Goal: Task Accomplishment & Management: Use online tool/utility

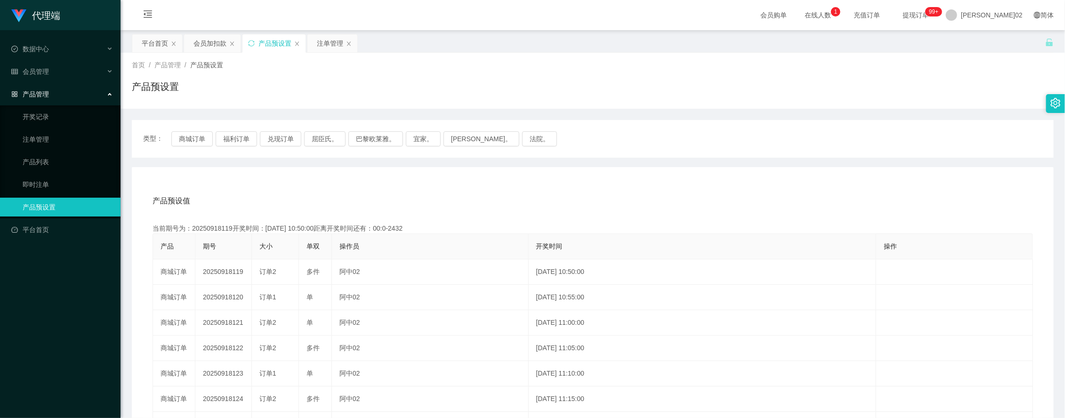
click at [233, 139] on button "福利订单" at bounding box center [236, 138] width 41 height 15
type button "k3tbw"
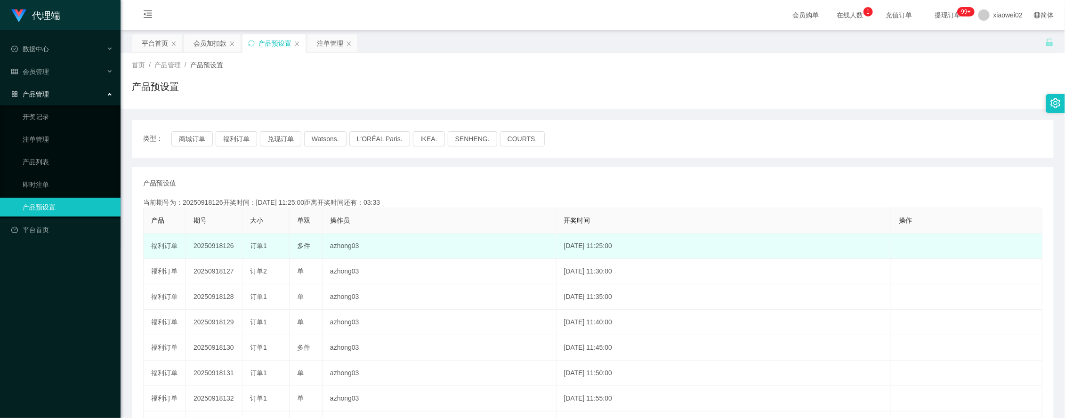
click at [210, 243] on td "20250918126" at bounding box center [214, 245] width 56 height 25
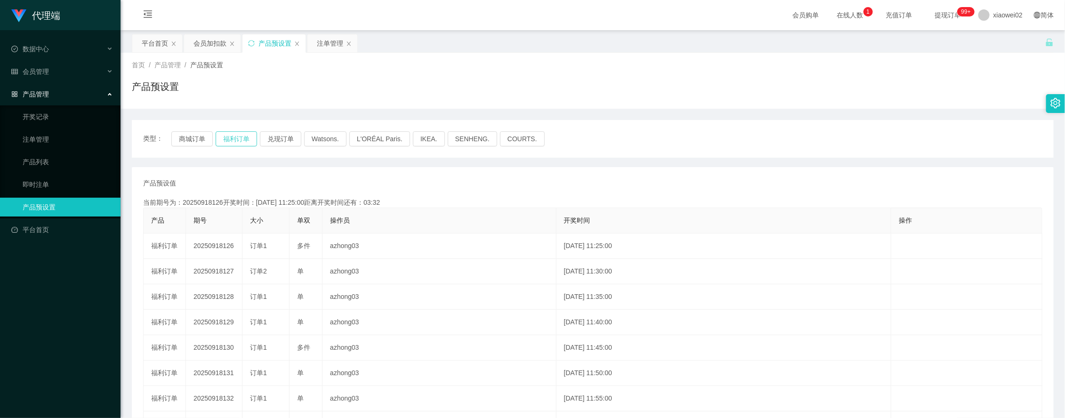
click at [227, 145] on div "类型： 商城订单 福利订单 兑现订单 Watsons. L'ORÉAL Paris. IKEA. [GEOGRAPHIC_DATA]. COURTS." at bounding box center [593, 139] width 922 height 38
click at [230, 139] on button "福利订单" at bounding box center [236, 138] width 41 height 15
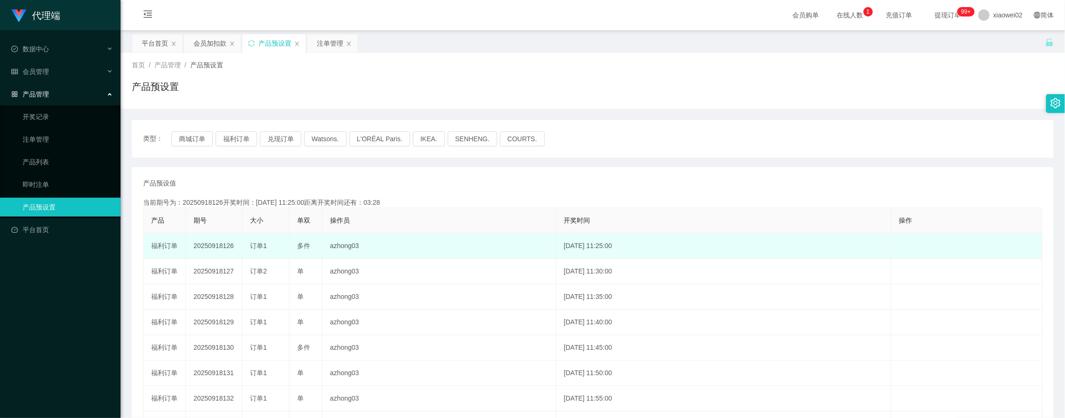
click at [223, 243] on td "20250918126" at bounding box center [214, 245] width 56 height 25
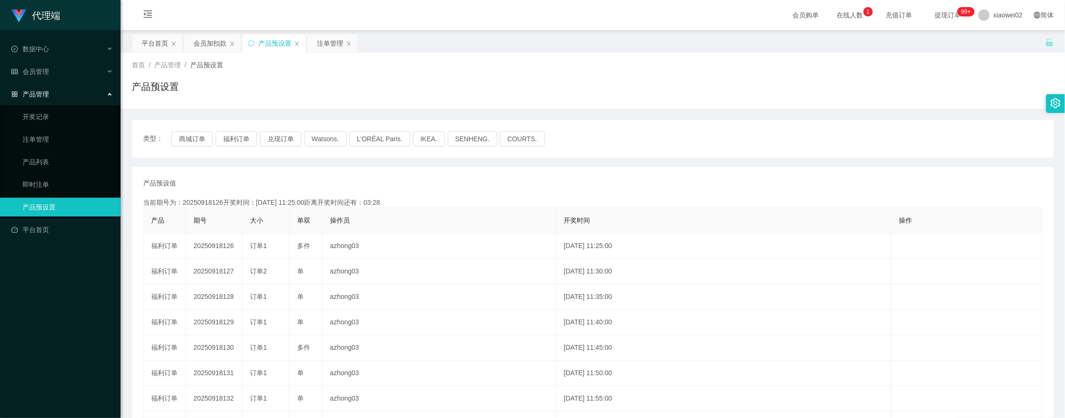
copy td "20250918126"
click at [238, 133] on button "福利订单" at bounding box center [236, 138] width 41 height 15
drag, startPoint x: 238, startPoint y: 133, endPoint x: 240, endPoint y: 138, distance: 5.5
click at [240, 138] on button "福利订单" at bounding box center [236, 138] width 41 height 15
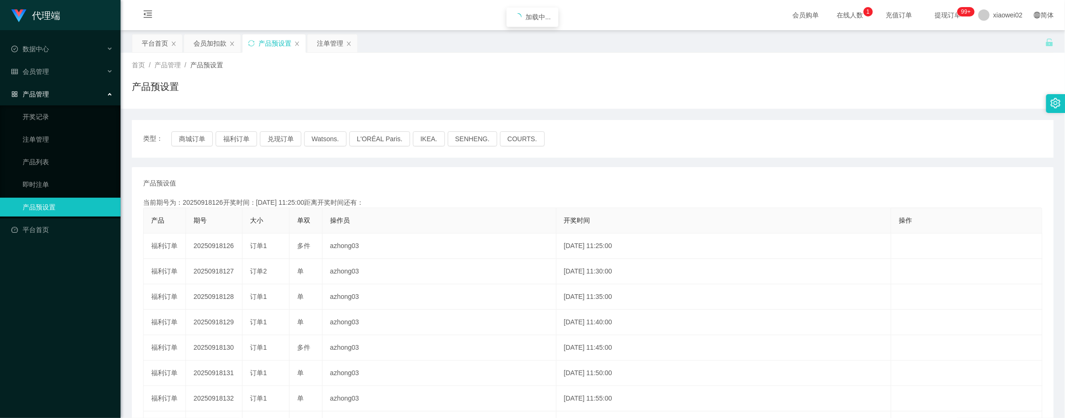
click at [688, 215] on th "开奖时间" at bounding box center [723, 220] width 335 height 25
